Goal: Check status: Check status

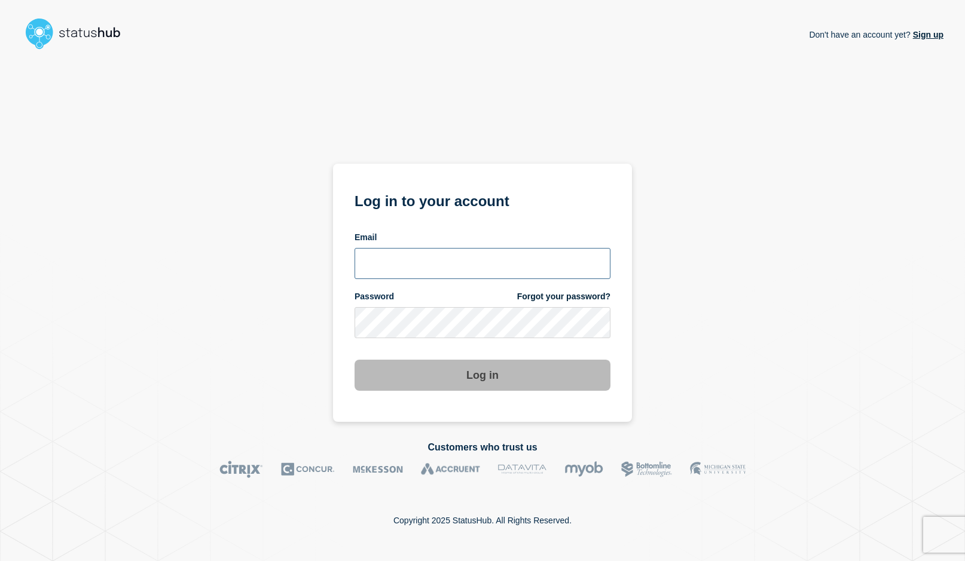
click at [406, 267] on input "email input" at bounding box center [483, 263] width 256 height 31
type input "[EMAIL_ADDRESS][DOMAIN_NAME]"
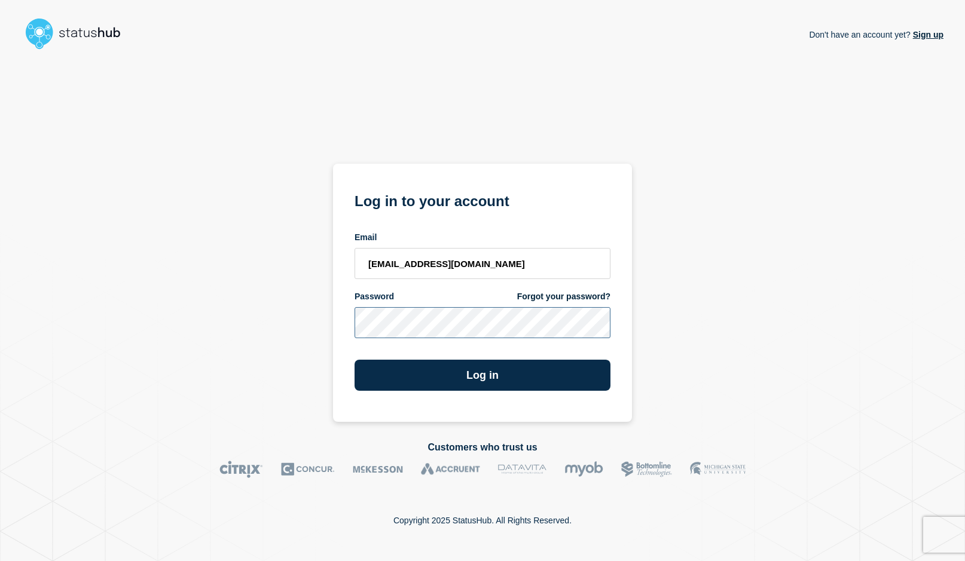
click at [355, 360] on button "Log in" at bounding box center [483, 375] width 256 height 31
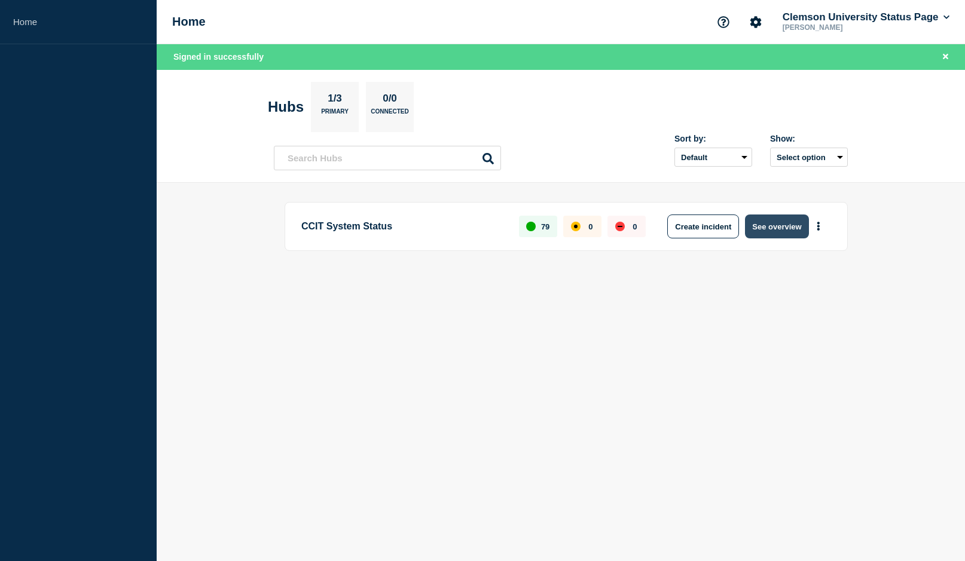
click at [779, 225] on button "See overview" at bounding box center [776, 227] width 63 height 24
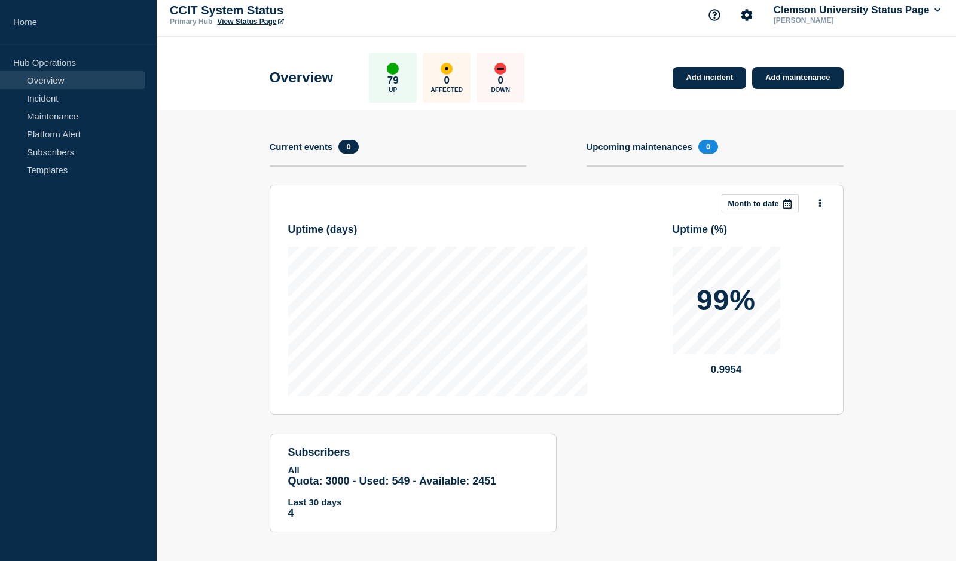
scroll to position [14, 0]
